Goal: Task Accomplishment & Management: Use online tool/utility

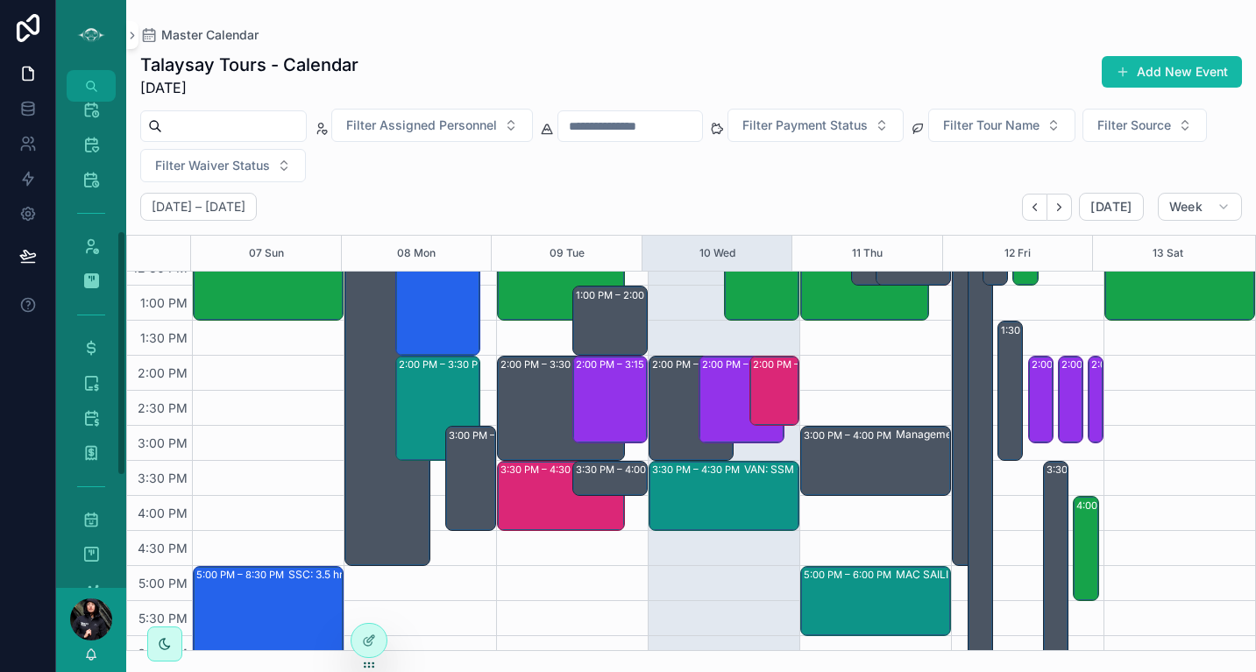
scroll to position [260, 0]
drag, startPoint x: 120, startPoint y: 264, endPoint x: 125, endPoint y: 395, distance: 131.6
click at [125, 395] on div "Master Calendar 1,632 Tour Calendar View 1,632 List View Events - Master Calend…" at bounding box center [91, 345] width 70 height 486
click at [95, 398] on div "Payroll - Expenses 26" at bounding box center [91, 388] width 28 height 28
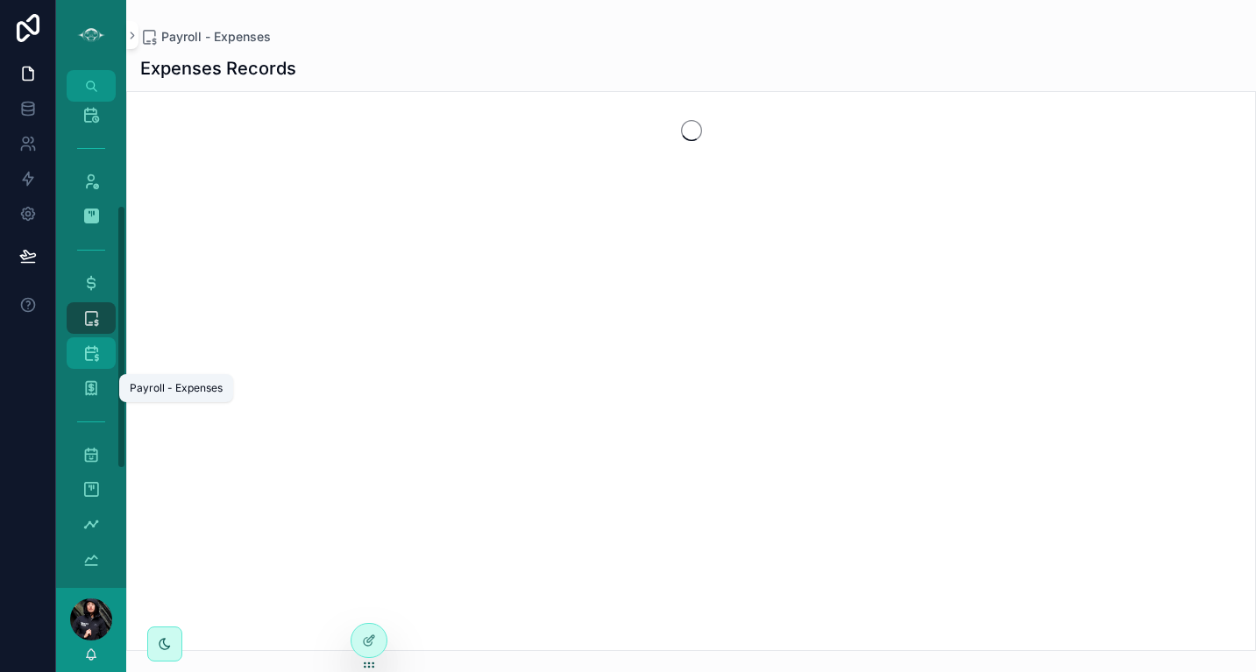
scroll to position [190, 0]
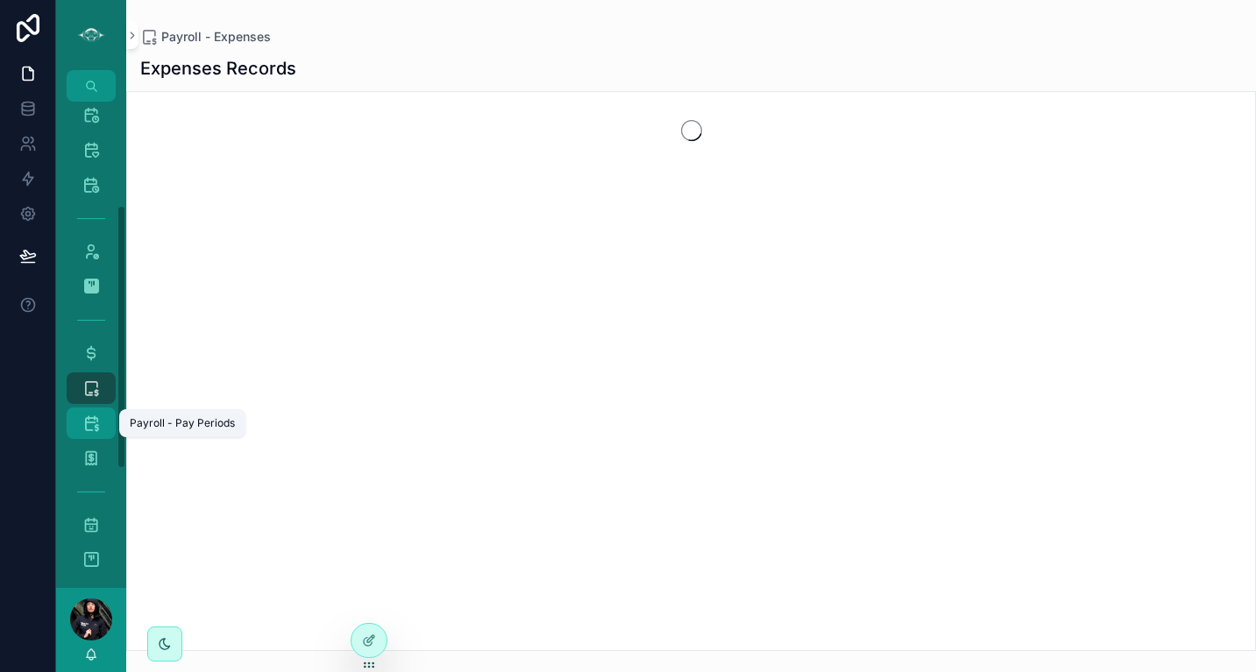
click at [94, 420] on icon "scrollable content" at bounding box center [91, 423] width 18 height 18
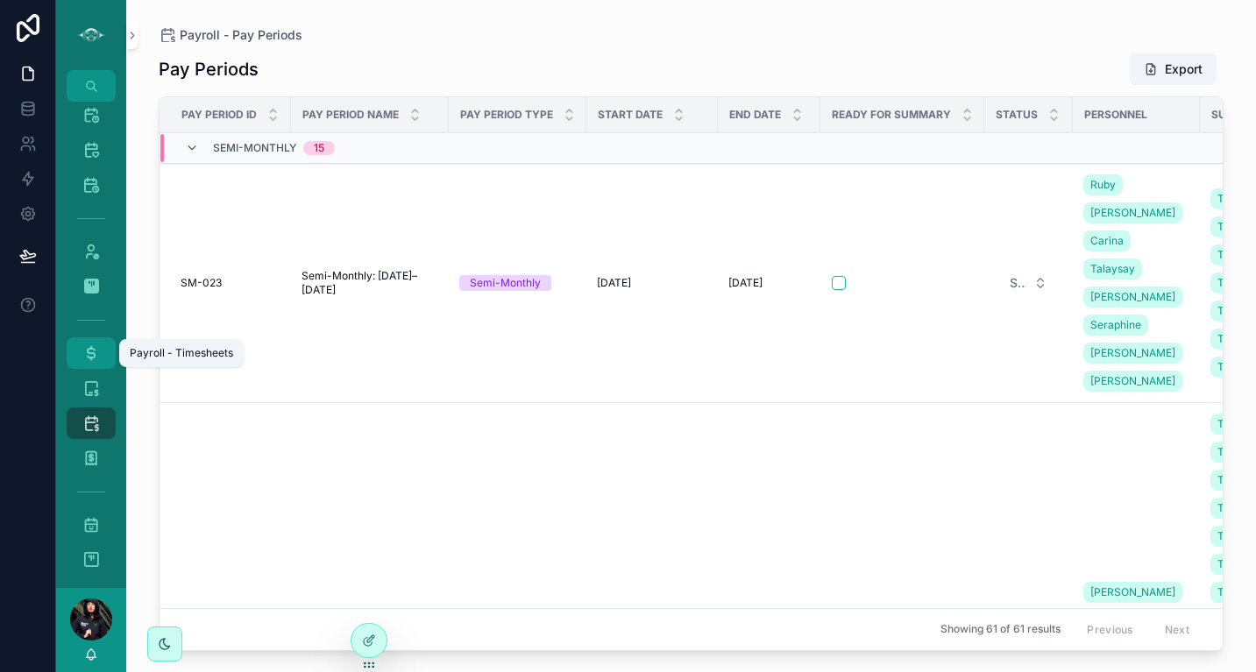
click at [90, 351] on icon "scrollable content" at bounding box center [91, 353] width 18 height 18
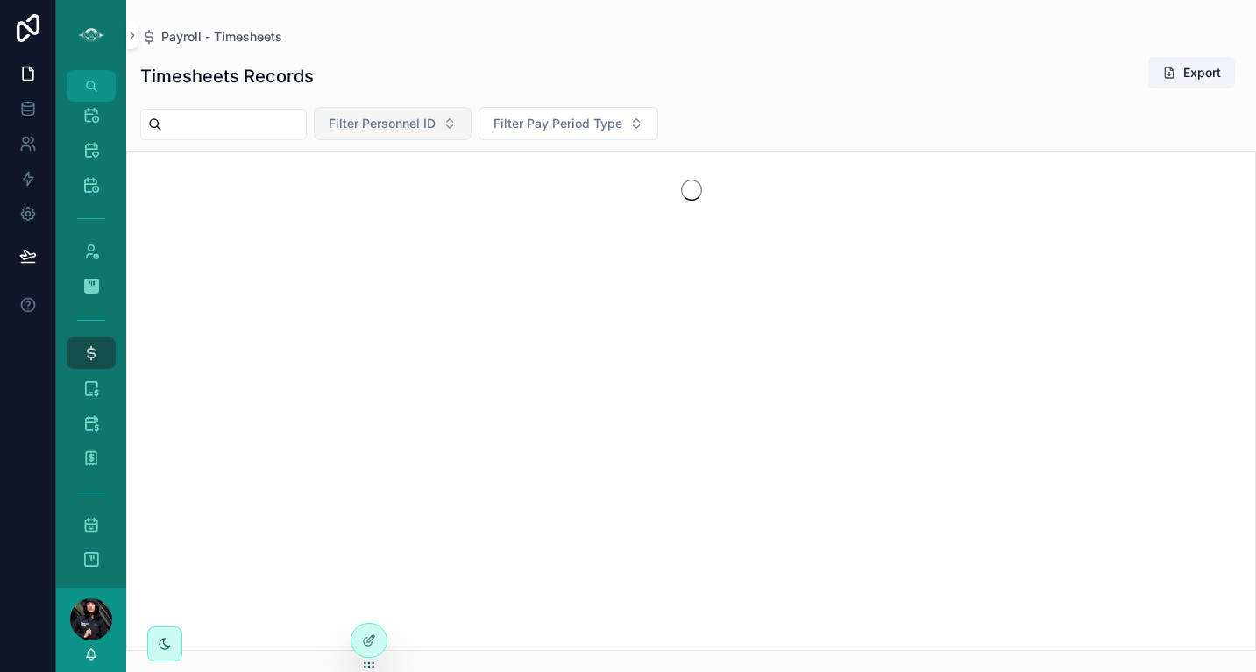
click at [433, 131] on span "Filter Personnel ID" at bounding box center [382, 124] width 107 height 18
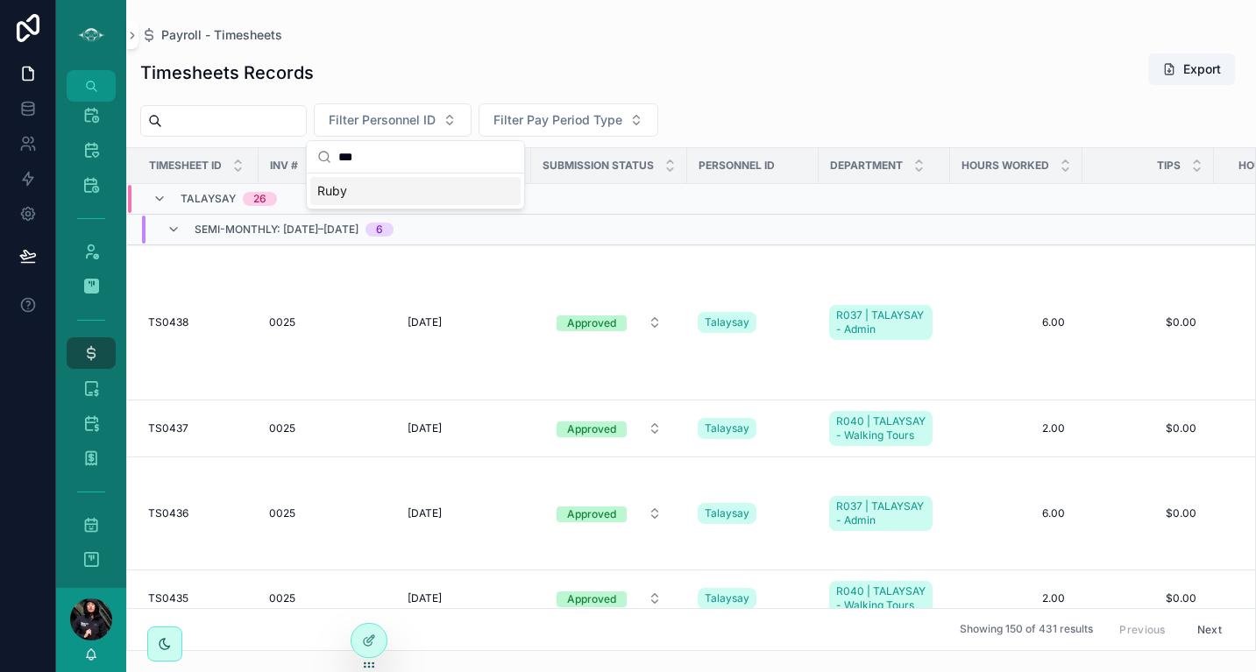
type input "***"
click at [386, 191] on div "Ruby" at bounding box center [415, 191] width 210 height 28
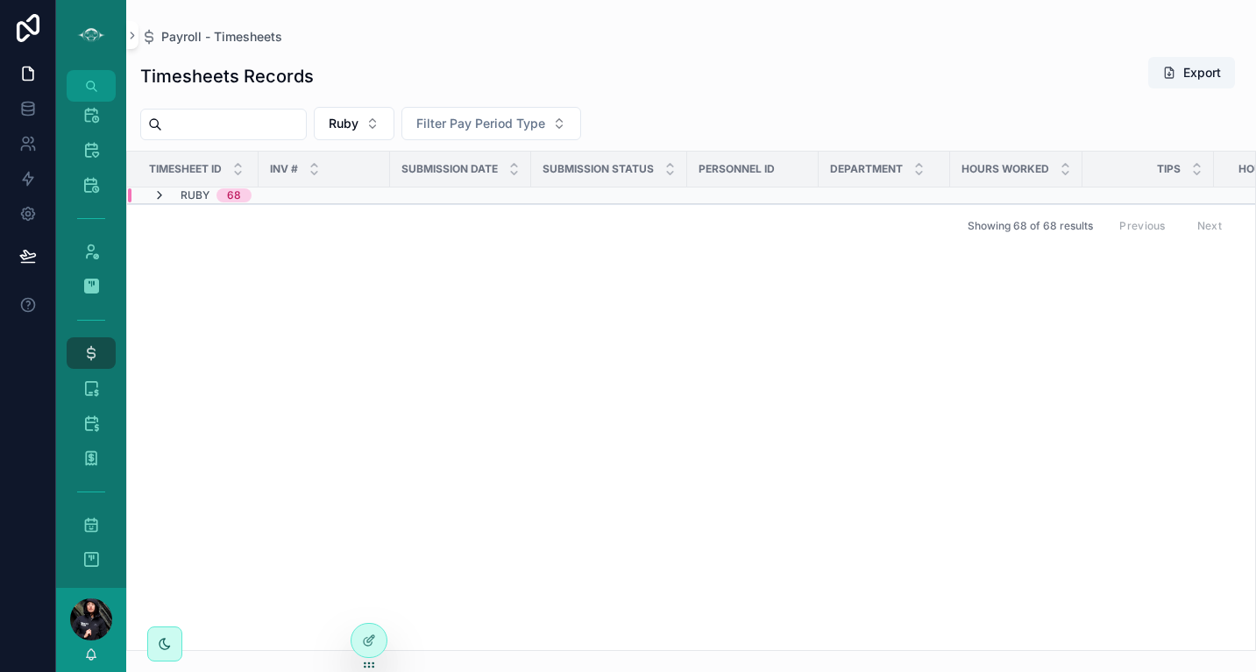
click at [158, 195] on icon "scrollable content" at bounding box center [159, 195] width 14 height 14
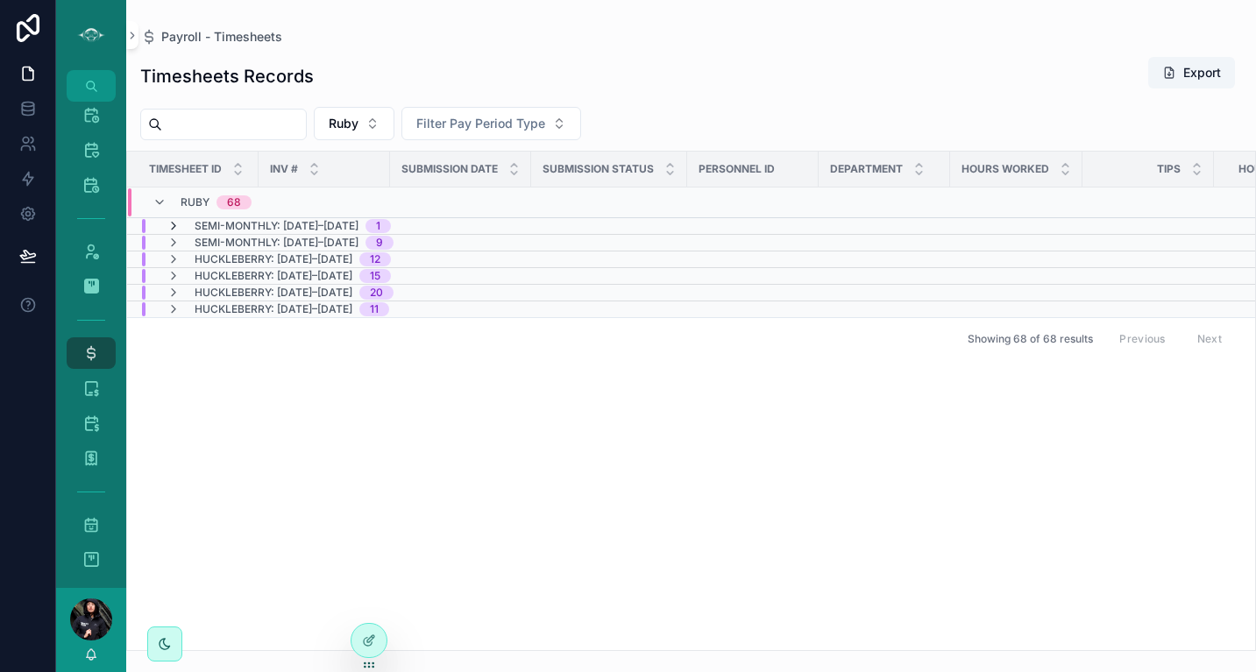
click at [175, 224] on icon "scrollable content" at bounding box center [173, 226] width 14 height 14
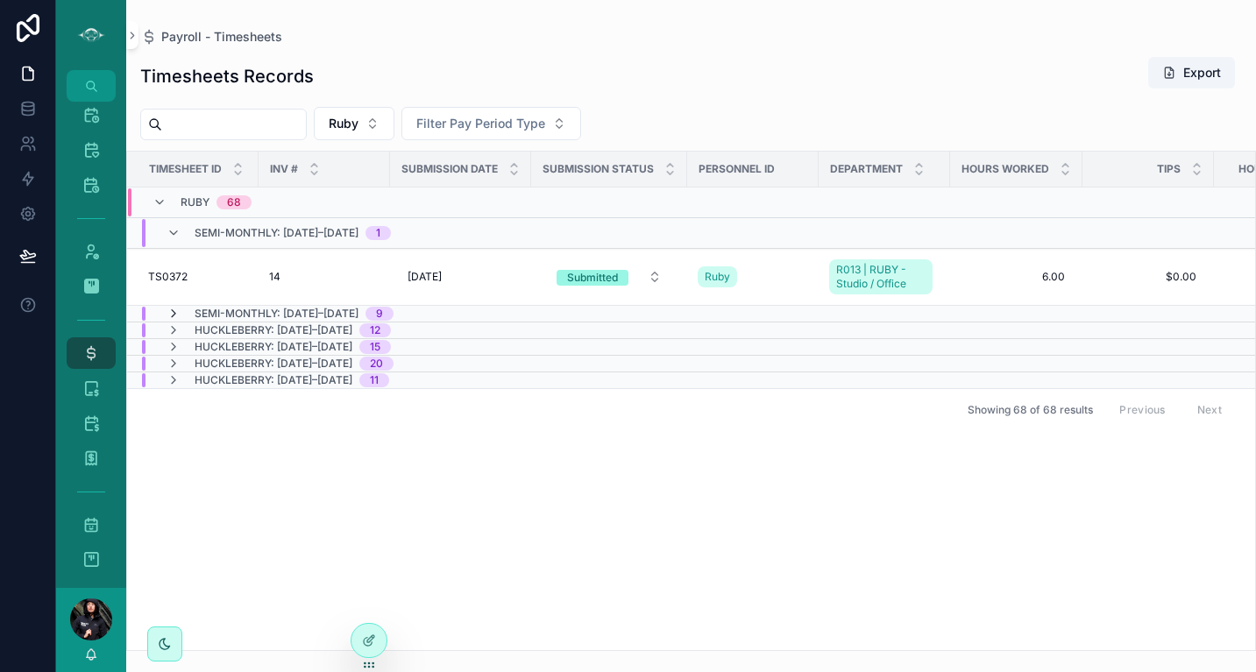
click at [174, 315] on icon "scrollable content" at bounding box center [173, 314] width 14 height 14
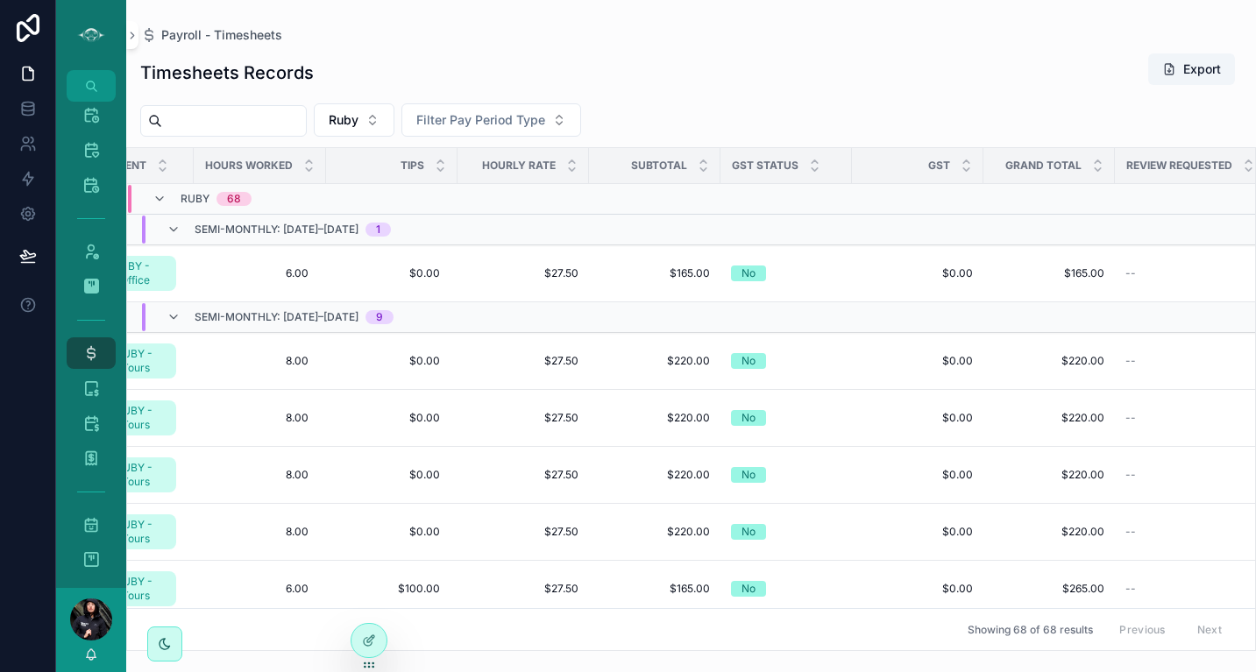
scroll to position [0, 772]
